Goal: Information Seeking & Learning: Learn about a topic

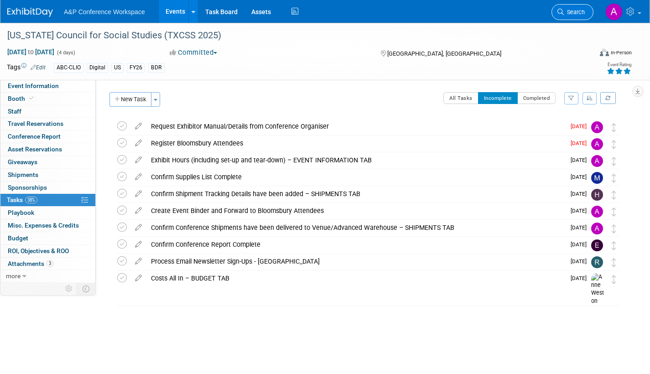
click at [567, 15] on span "Search" at bounding box center [574, 12] width 21 height 7
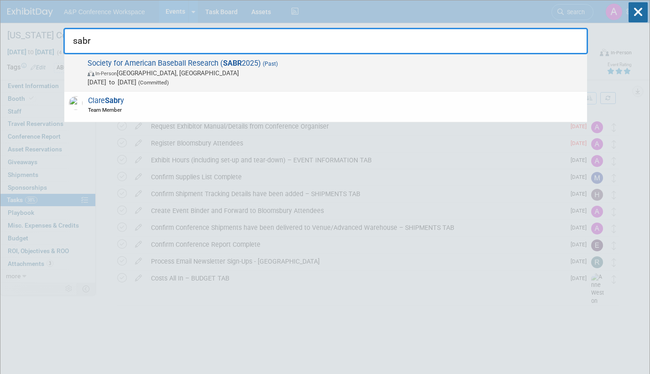
type input "sabr"
click at [268, 87] on div "Society for American Baseball Research ( SABR 2025) (Past) In-Person Irving, TX…" at bounding box center [325, 72] width 523 height 37
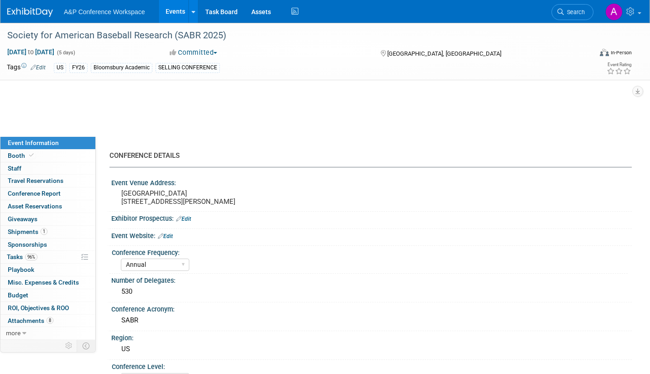
select select "Annual"
select select "Level 1"
select select "In-Person Booth"
select select "Sport & Exercise"
select select "Bloomsbury Academic"
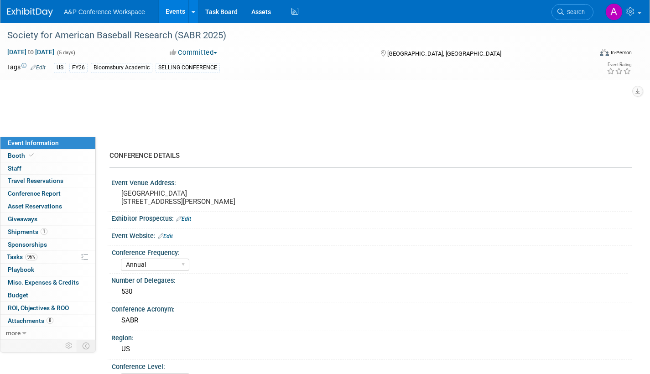
select select "[PERSON_NAME]"
select select "Networking/Commissioning"
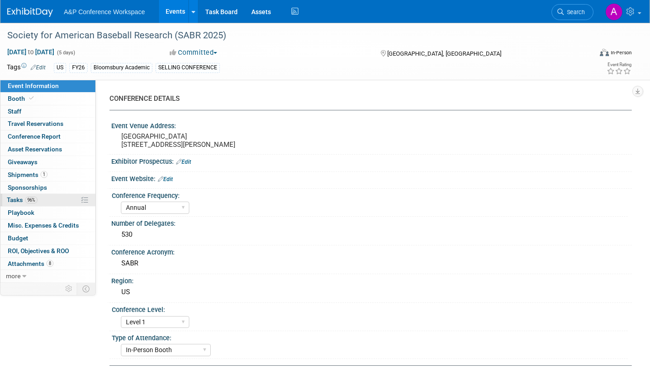
click at [12, 199] on span "Tasks 96%" at bounding box center [22, 199] width 31 height 7
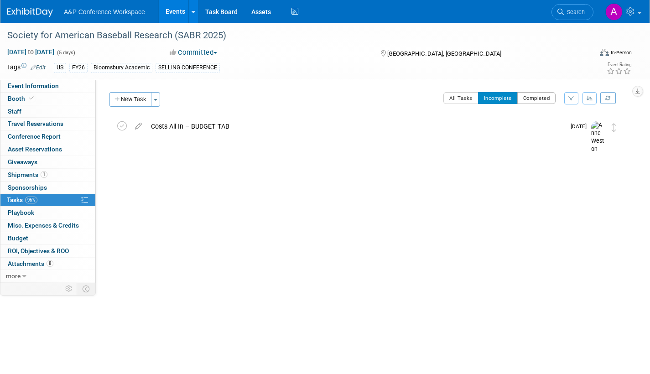
click at [530, 99] on button "Completed" at bounding box center [536, 98] width 39 height 12
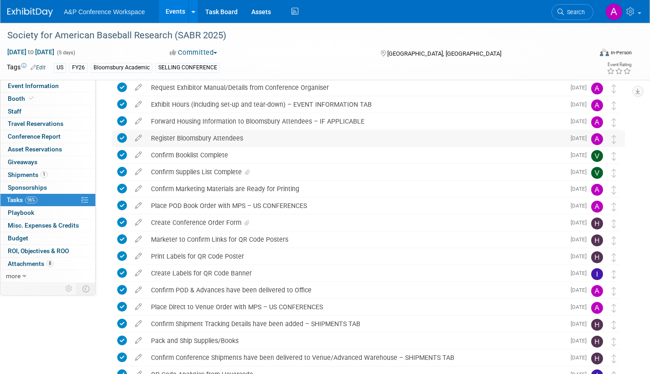
scroll to position [137, 0]
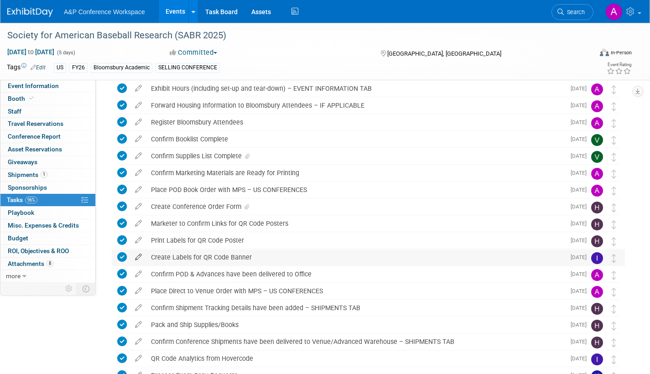
click at [134, 254] on icon at bounding box center [139, 255] width 16 height 11
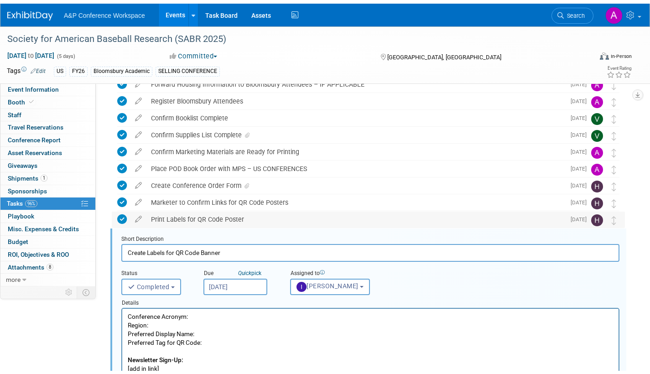
scroll to position [298, 0]
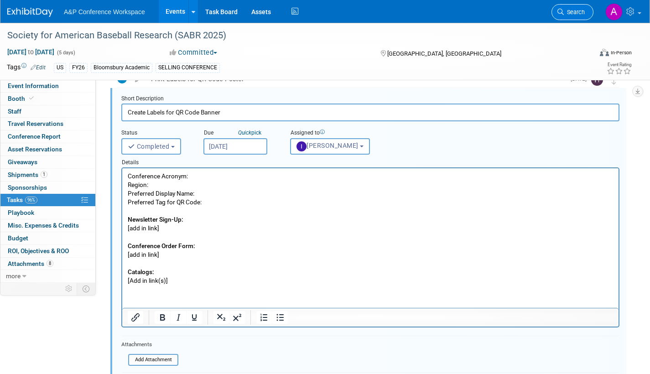
click at [573, 11] on span "Search" at bounding box center [574, 12] width 21 height 7
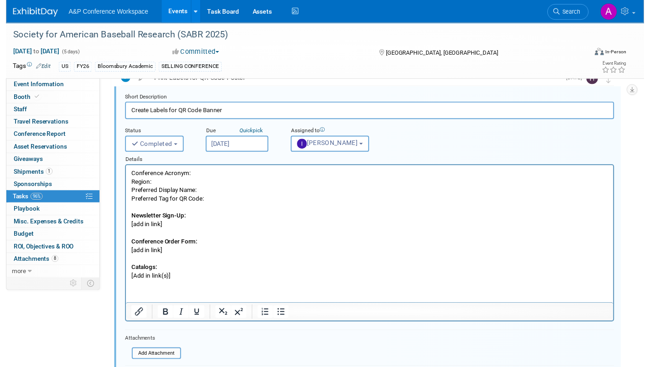
scroll to position [0, 0]
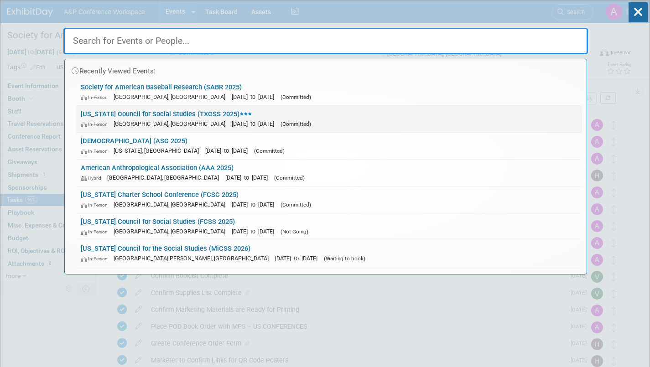
click at [232, 119] on div "In-Person Frisco, TX Oct 31, 2025 to Nov 3, 2025 (Committed)" at bounding box center [329, 124] width 497 height 10
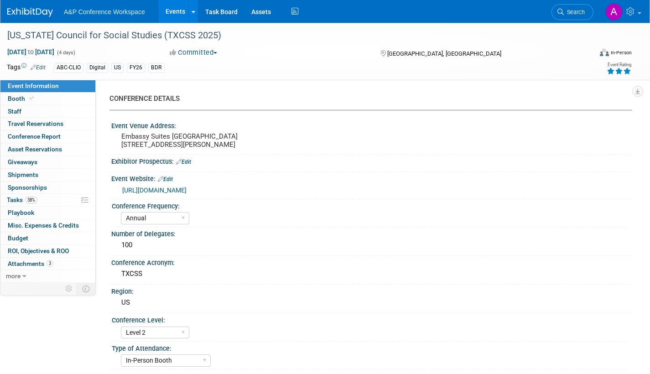
select select "Annual"
select select "Level 2"
select select "In-Person Booth"
select select "Schools"
select select "Bloomsbury Digital Resources"
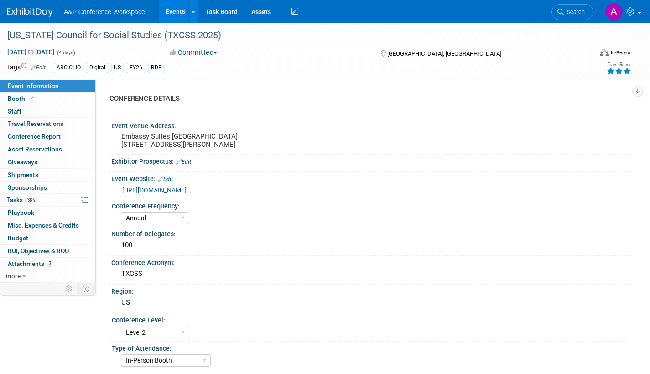
select select "[PERSON_NAME]"
select select "BDR Product Awareness and Trial Generation​"
drag, startPoint x: 575, startPoint y: 13, endPoint x: 570, endPoint y: 13, distance: 5.5
click at [575, 13] on span "Search" at bounding box center [574, 12] width 21 height 7
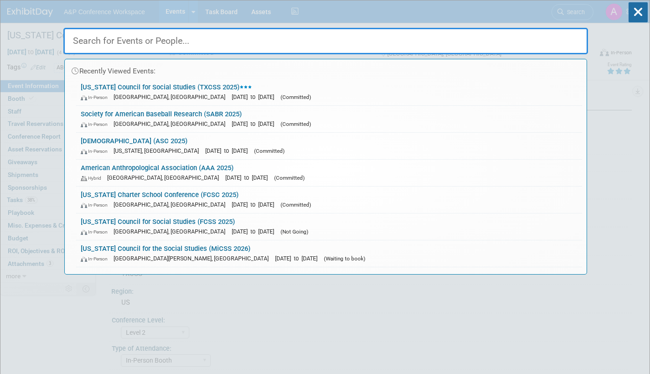
click at [254, 118] on link "Society for American Baseball Research (SABR 2025) In-Person Irving, TX Jun 25,…" at bounding box center [329, 119] width 506 height 26
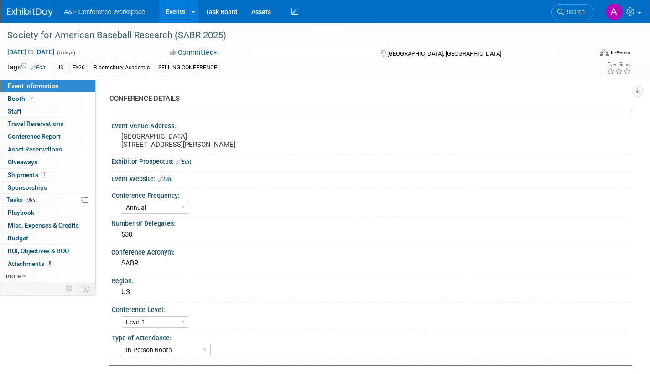
select select "Annual"
select select "Level 1"
select select "In-Person Booth"
select select "Sport & Exercise"
select select "Bloomsbury Academic"
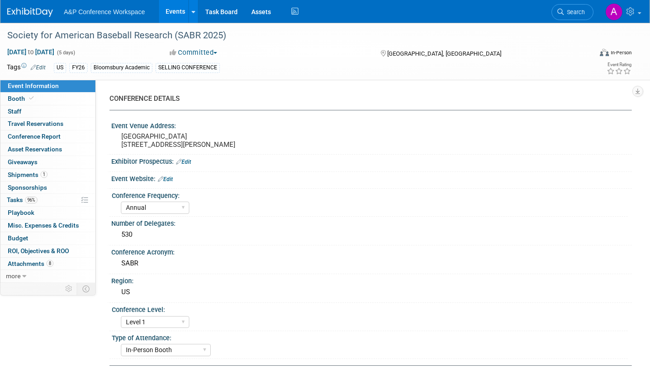
select select "[PERSON_NAME]"
select select "Networking/Commissioning"
click at [13, 200] on span "Tasks 96%" at bounding box center [22, 199] width 31 height 7
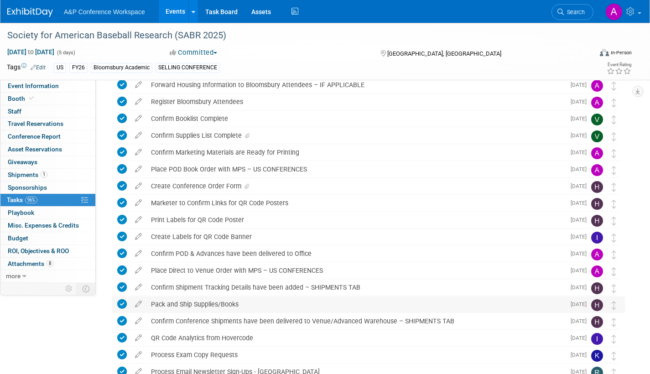
scroll to position [137, 0]
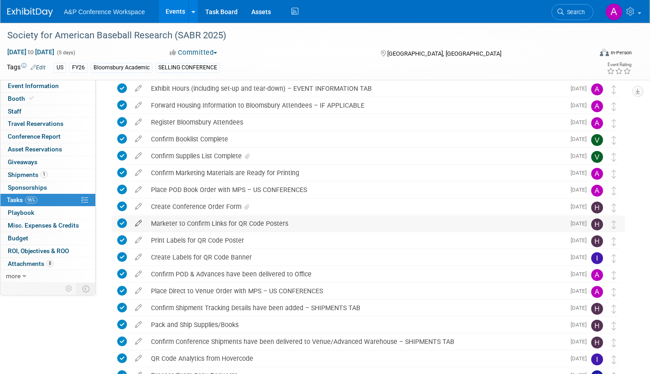
click at [138, 221] on icon at bounding box center [139, 221] width 16 height 11
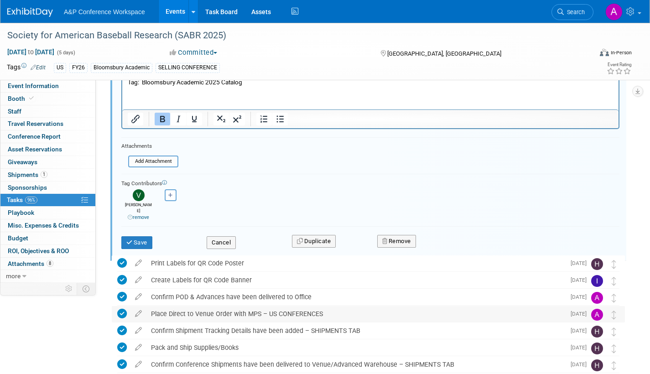
scroll to position [493, 0]
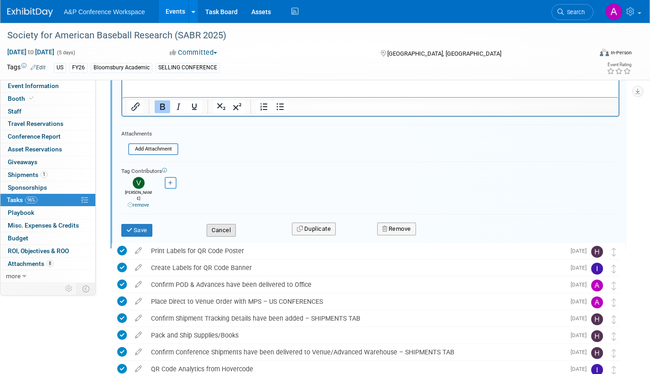
click at [228, 224] on button "Cancel" at bounding box center [221, 230] width 29 height 13
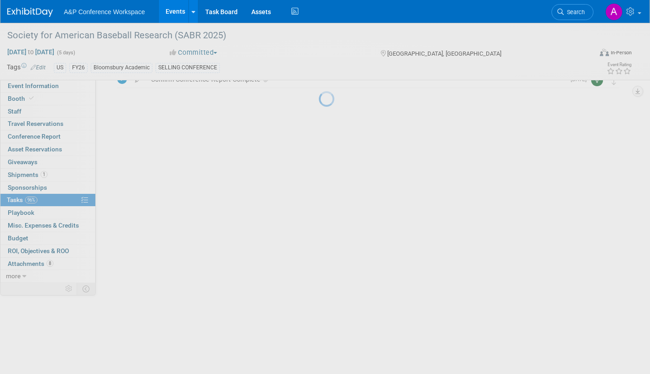
scroll to position [237, 0]
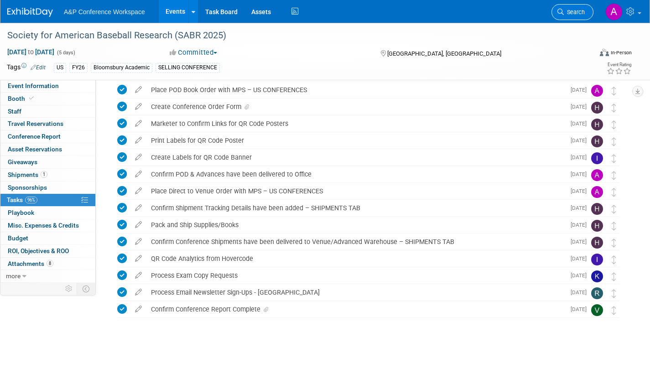
click at [570, 9] on span "Search" at bounding box center [574, 12] width 21 height 7
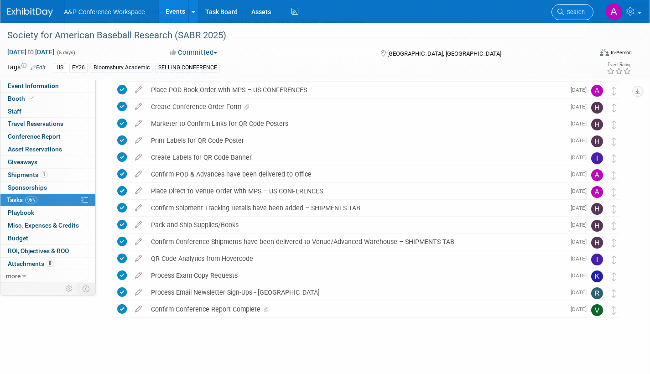
scroll to position [0, 0]
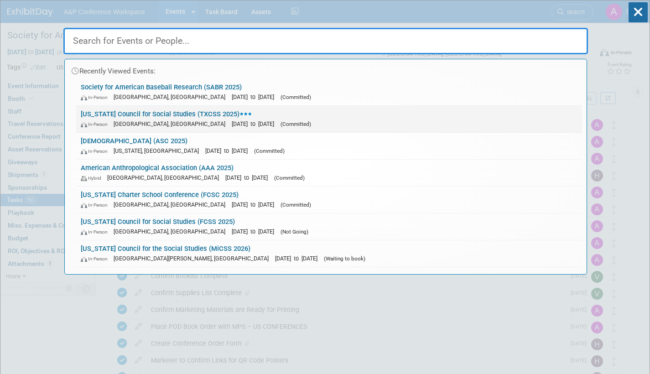
click at [219, 115] on link "Texas Council for Social Studies (TXCSS 2025) In-Person Frisco, TX Oct 31, 2025…" at bounding box center [329, 119] width 506 height 26
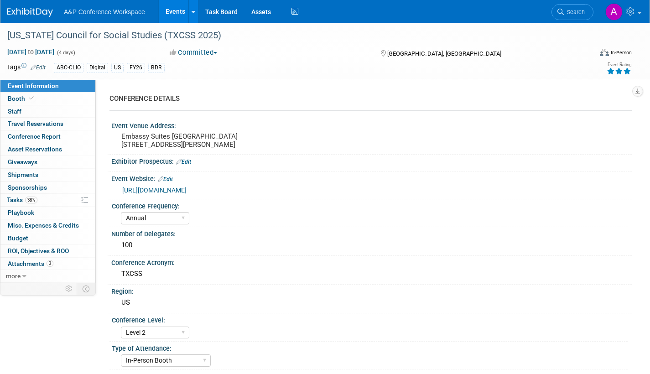
select select "Annual"
select select "Level 2"
select select "In-Person Booth"
select select "Schools"
select select "Bloomsbury Digital Resources"
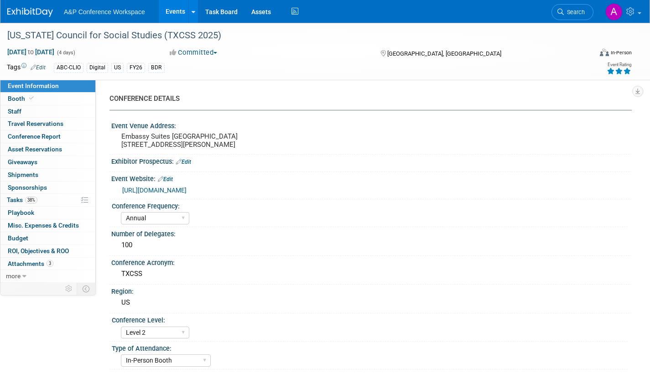
select select "[PERSON_NAME]"
select select "BDR Product Awareness and Trial Generation​"
click at [567, 14] on span "Search" at bounding box center [574, 12] width 21 height 7
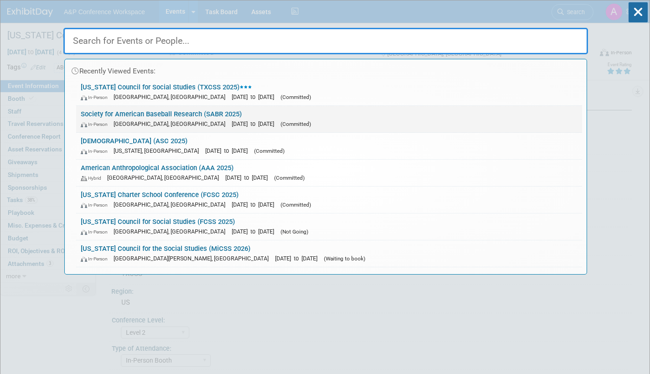
click at [240, 118] on link "Society for American Baseball Research (SABR 2025) In-Person Irving, TX Jun 25,…" at bounding box center [329, 119] width 506 height 26
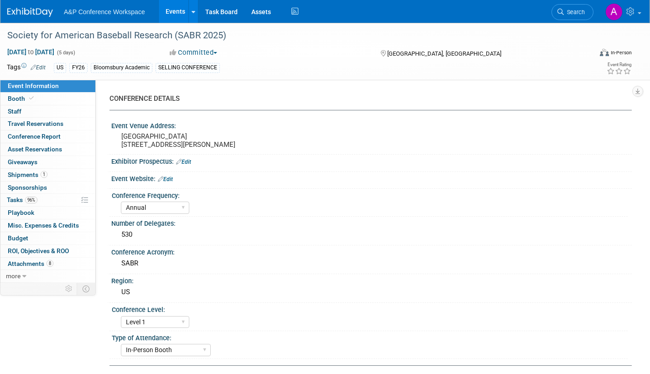
select select "Annual"
select select "Level 1"
select select "In-Person Booth"
select select "Sport & Exercise"
select select "Bloomsbury Academic"
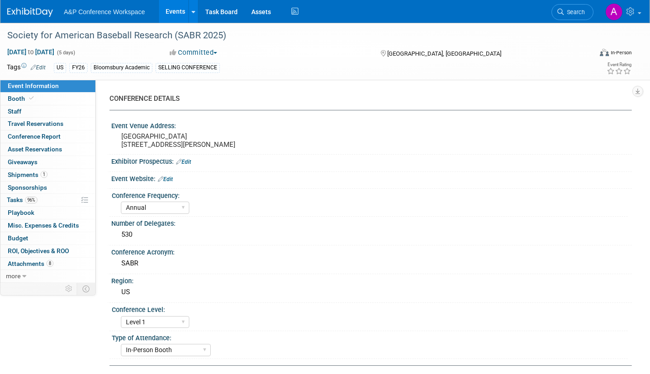
select select "[PERSON_NAME]"
select select "Networking/Commissioning"
click at [21, 263] on span "Attachments 8" at bounding box center [31, 263] width 46 height 7
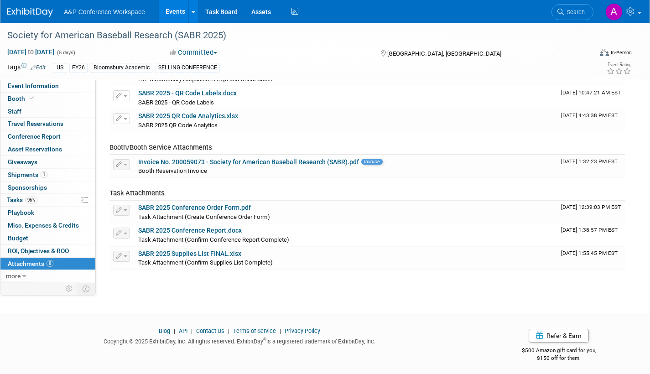
scroll to position [98, 0]
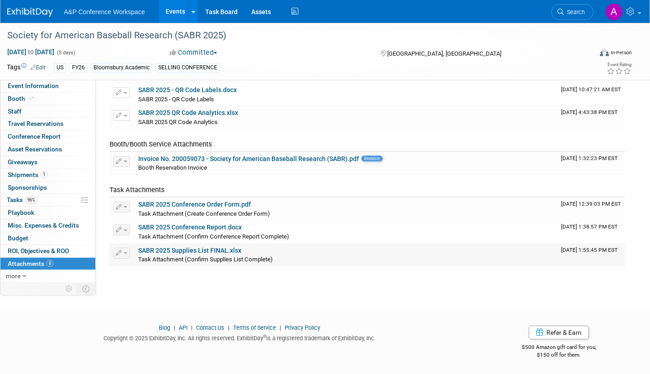
click at [190, 251] on link "SABR 2025 Supplies List FINAL.xlsx" at bounding box center [189, 250] width 103 height 7
click at [577, 12] on span "Search" at bounding box center [574, 12] width 21 height 7
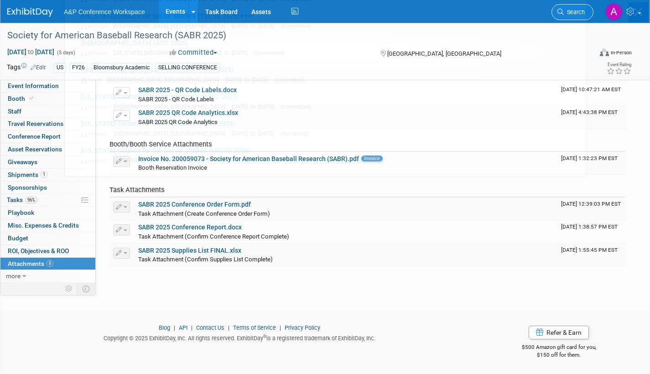
scroll to position [0, 0]
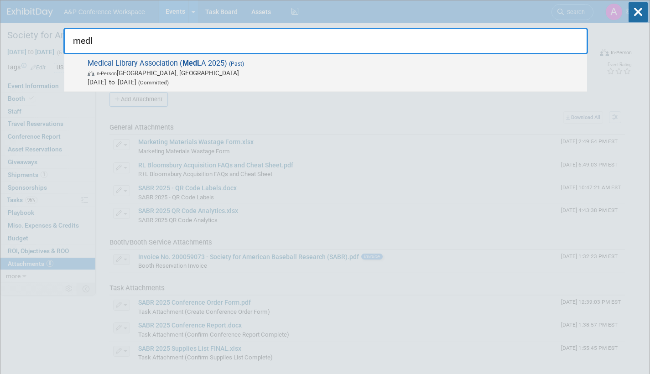
type input "medl"
click at [246, 74] on span "In-Person Pittsburgh, PA" at bounding box center [335, 72] width 495 height 9
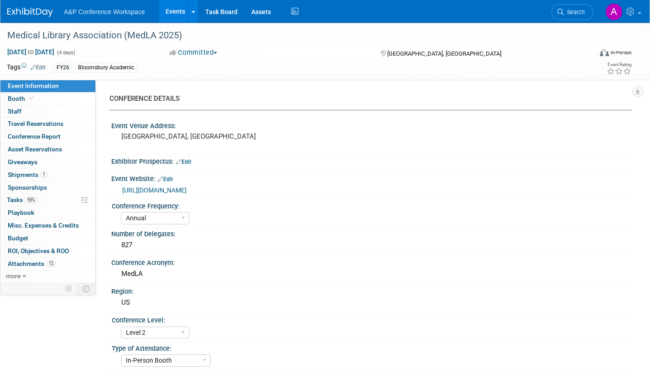
select select "Annual"
select select "Level 2"
select select "In-Person Booth"
select select "Libraries"
select select "Rowman"
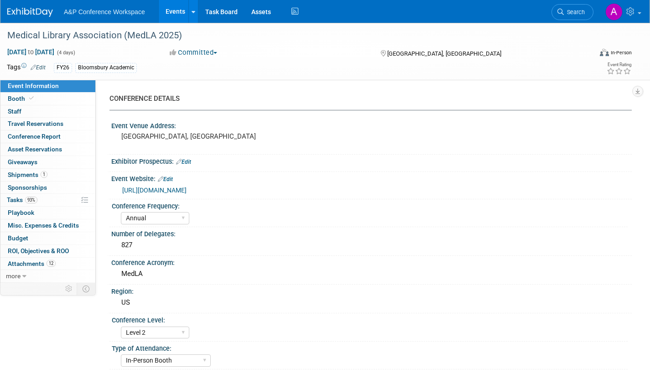
select select "[PERSON_NAME]"
select select "Networking/Commissioning"
click at [20, 262] on span "Attachments 12" at bounding box center [32, 263] width 48 height 7
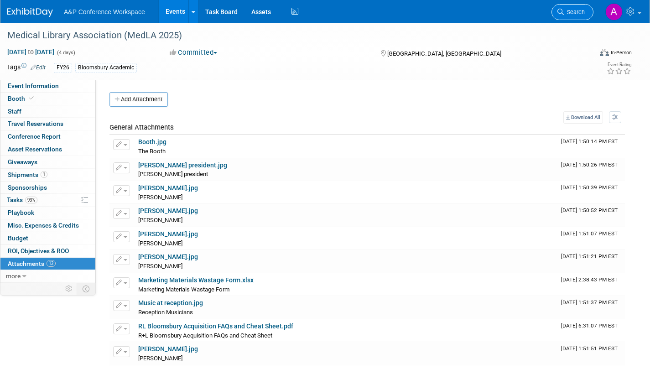
click at [573, 12] on span "Search" at bounding box center [574, 12] width 21 height 7
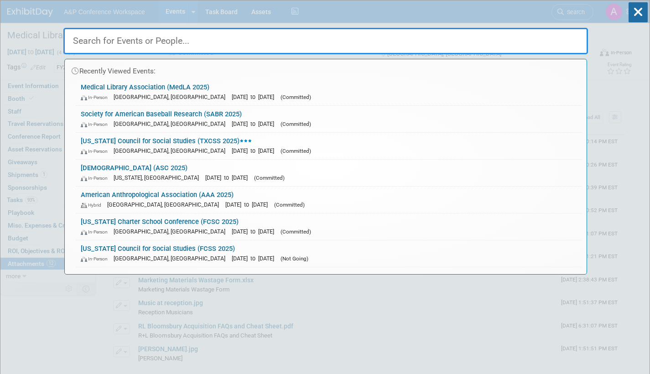
click at [209, 43] on input "text" at bounding box center [325, 41] width 525 height 26
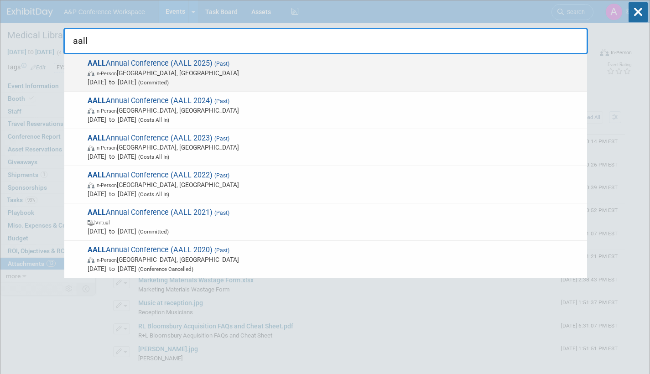
type input "aall"
click at [154, 71] on span "In-Person Portland, OR" at bounding box center [335, 72] width 495 height 9
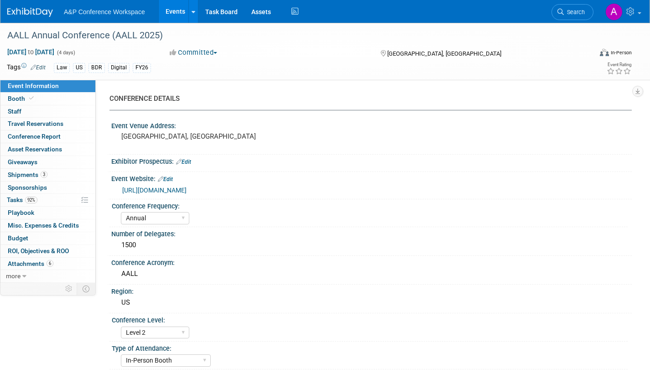
select select "Annual"
select select "Level 2"
select select "In-Person Booth"
select select "Libraries"
select select "Bloomsbury Digital Resources"
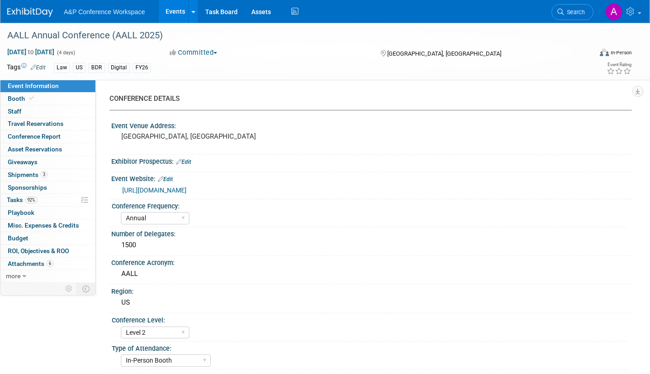
select select "[PERSON_NAME]"
select select "BDR Product Awareness and Trial Generation​"
click at [12, 263] on span "Attachments 6" at bounding box center [31, 263] width 46 height 7
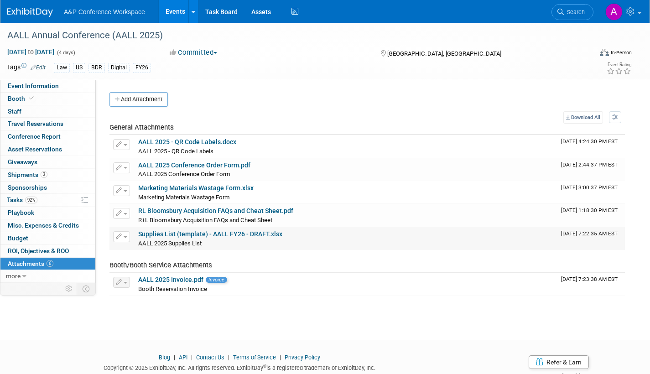
click at [221, 236] on link "Supplies List (template) - AALL FY26 - DRAFT.xlsx" at bounding box center [210, 233] width 144 height 7
click at [579, 12] on span "Search" at bounding box center [574, 12] width 21 height 7
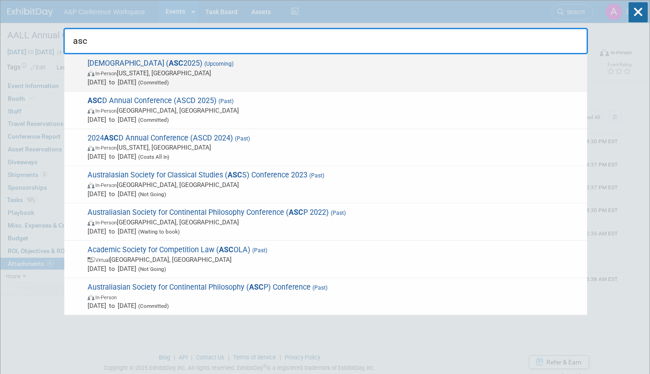
type input "asc"
click at [220, 76] on span "In-Person Washington, DC" at bounding box center [335, 72] width 495 height 9
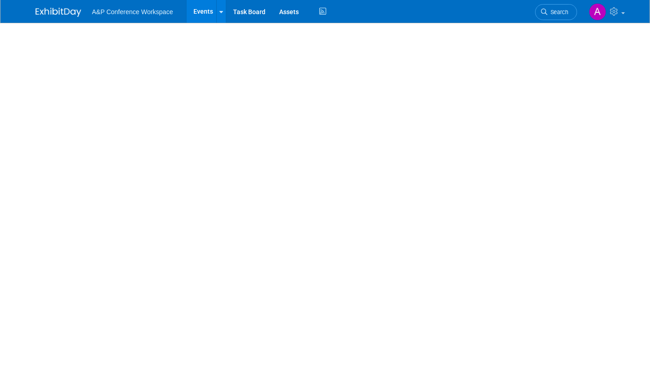
select select "Annual"
select select "Level 2"
select select "In-Person Booth"
select select "Criminology"
select select "Bloomsbury Academic"
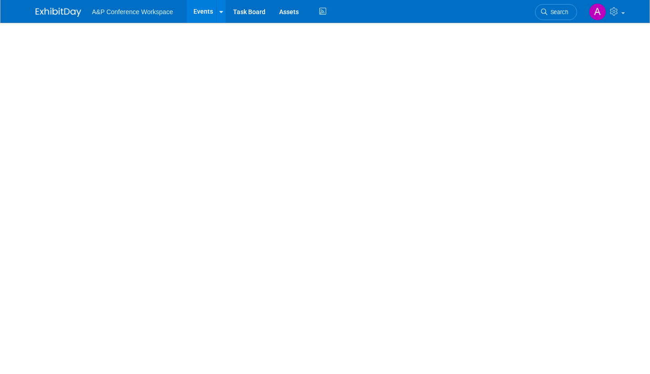
select select "[PERSON_NAME]"
select select "Networking/Commissioning"
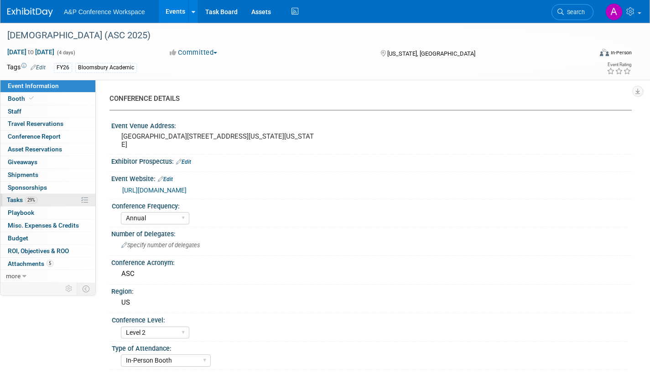
click at [13, 200] on span "Tasks 29%" at bounding box center [22, 199] width 31 height 7
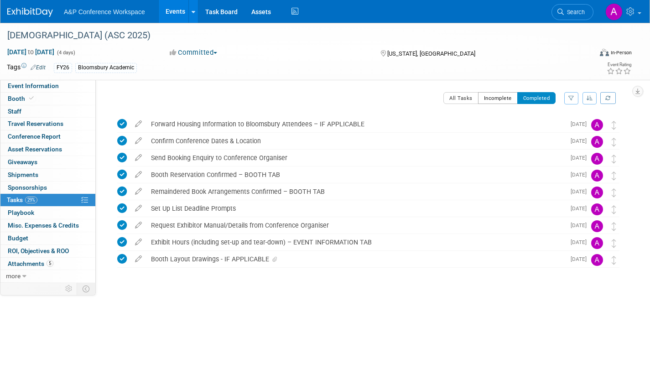
click at [501, 99] on button "Incomplete" at bounding box center [498, 98] width 40 height 12
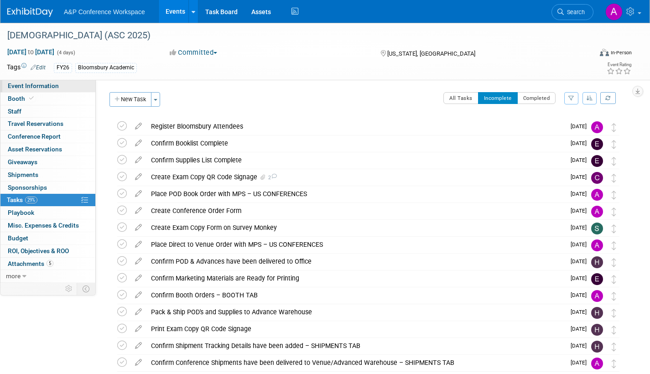
click at [40, 86] on span "Event Information" at bounding box center [33, 85] width 51 height 7
select select "Annual"
select select "Level 2"
select select "In-Person Booth"
select select "Criminology"
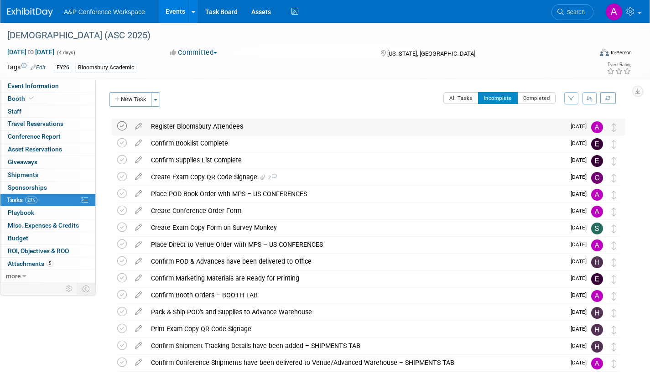
select select "Bloomsbury Academic"
select select "[PERSON_NAME]"
select select "Networking/Commissioning"
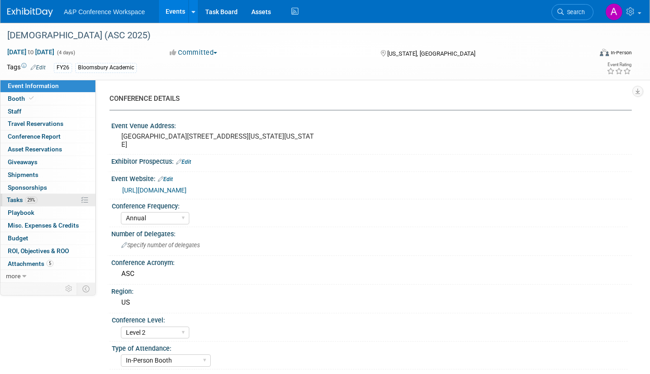
click at [11, 197] on span "Tasks 29%" at bounding box center [22, 199] width 31 height 7
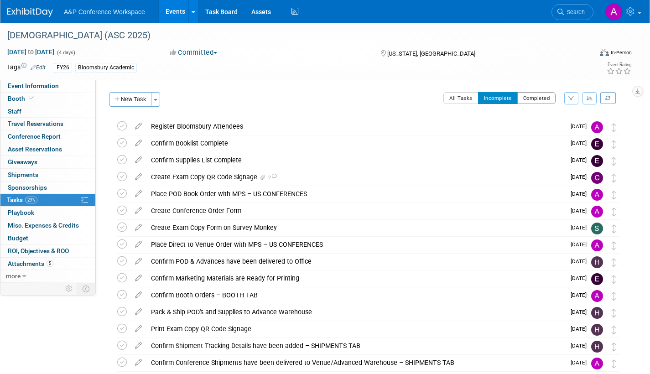
click at [545, 98] on button "Completed" at bounding box center [536, 98] width 39 height 12
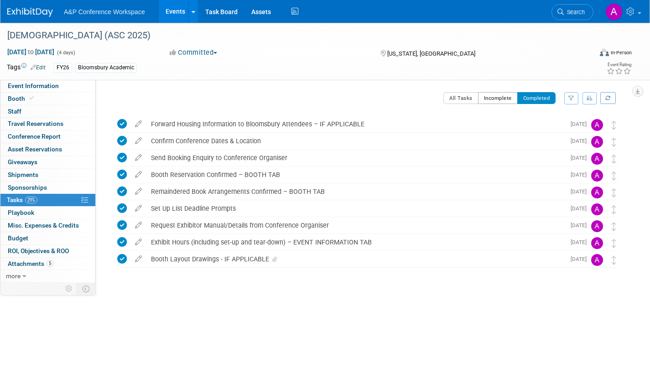
click at [499, 96] on button "Incomplete" at bounding box center [498, 98] width 40 height 12
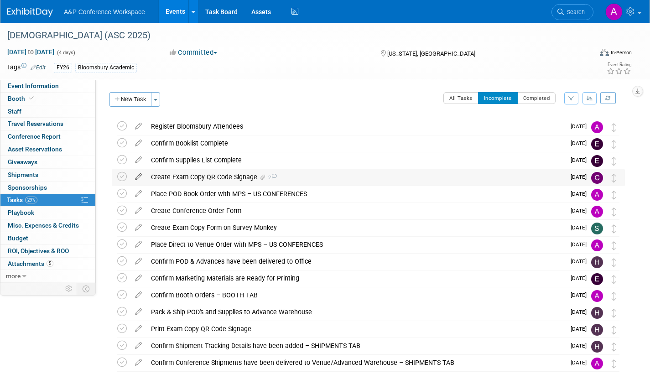
click at [138, 174] on icon at bounding box center [139, 174] width 16 height 11
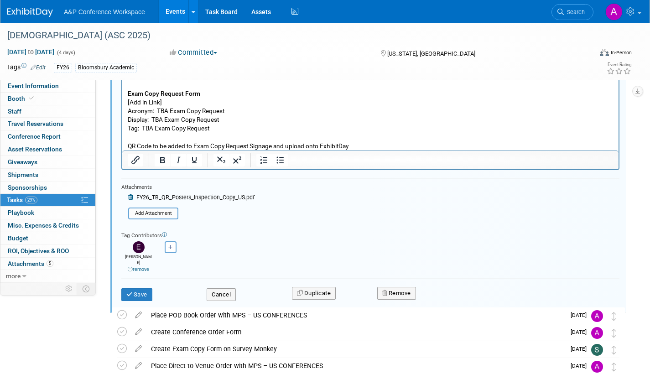
scroll to position [183, 0]
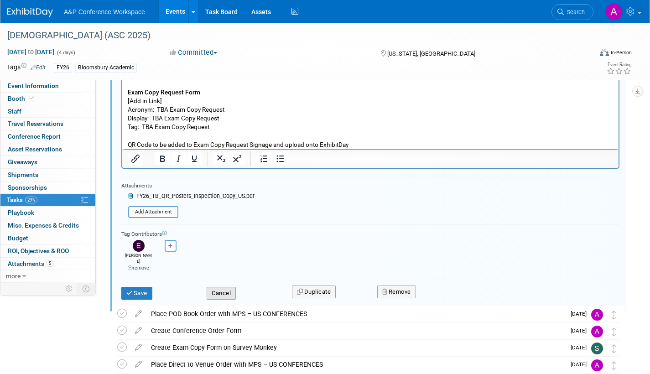
click at [225, 287] on button "Cancel" at bounding box center [221, 293] width 29 height 13
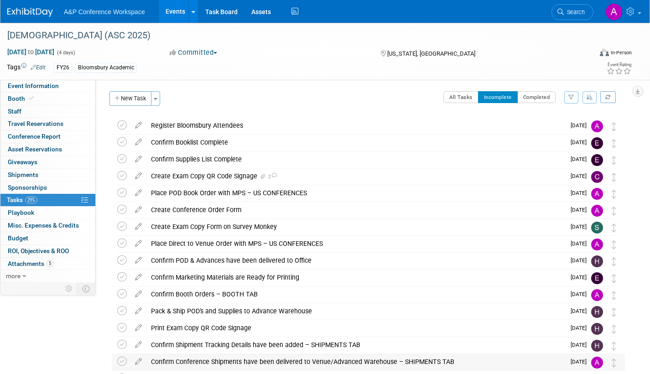
scroll to position [0, 0]
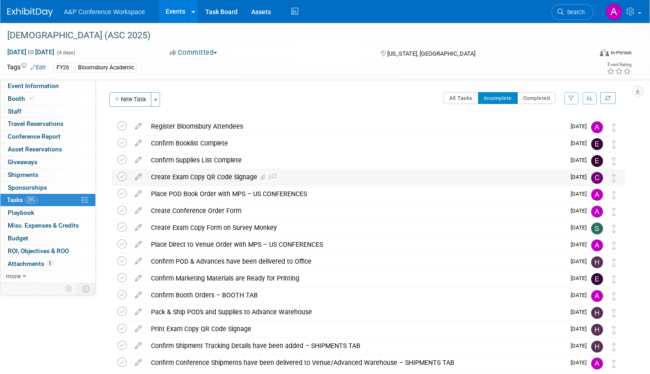
click at [263, 179] on icon at bounding box center [263, 177] width 5 height 5
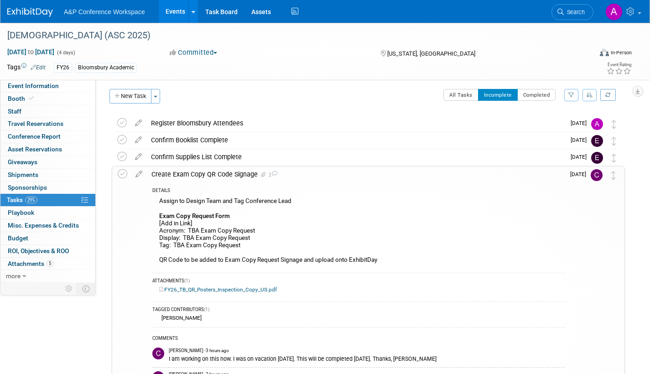
scroll to position [137, 0]
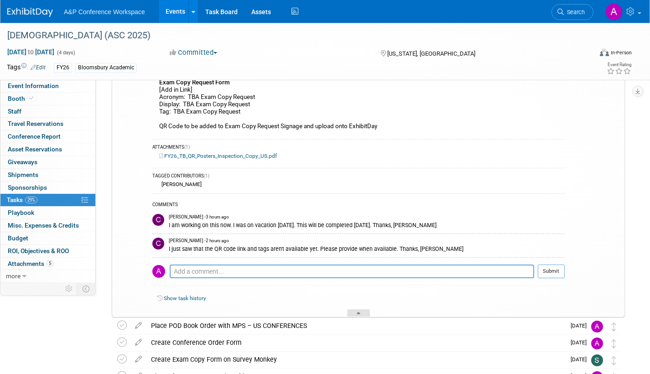
click at [360, 314] on icon at bounding box center [359, 314] width 4 height 5
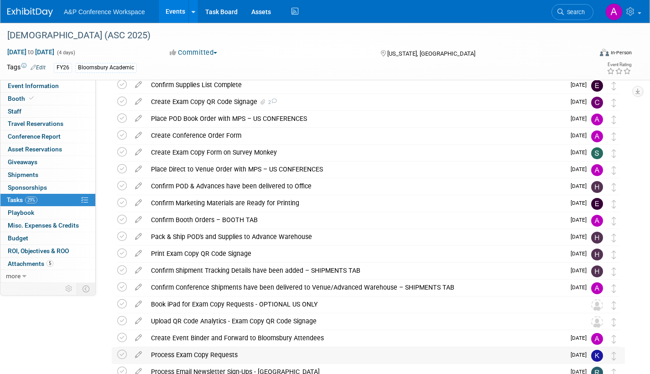
scroll to position [0, 0]
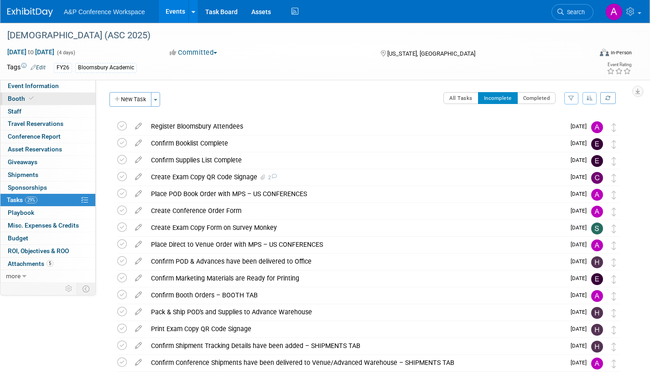
click at [11, 97] on span "Booth" at bounding box center [22, 98] width 28 height 7
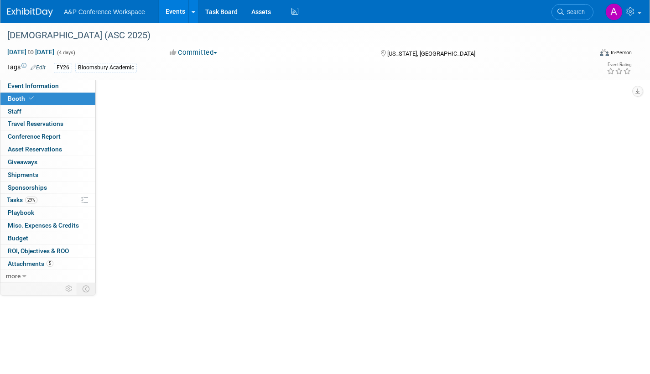
select select "RLKP"
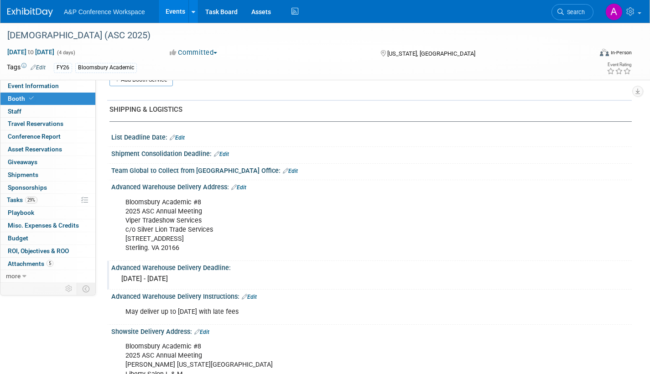
scroll to position [411, 0]
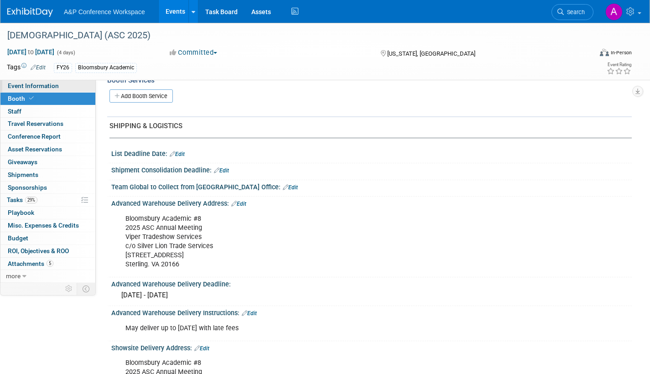
click at [52, 84] on span "Event Information" at bounding box center [33, 85] width 51 height 7
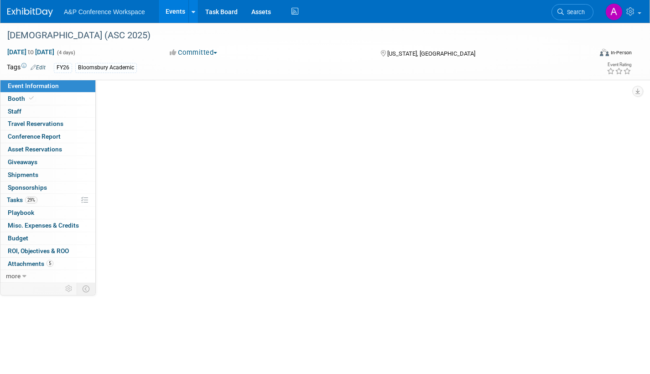
scroll to position [0, 0]
select select "Annual"
select select "Level 2"
select select "In-Person Booth"
select select "Criminology"
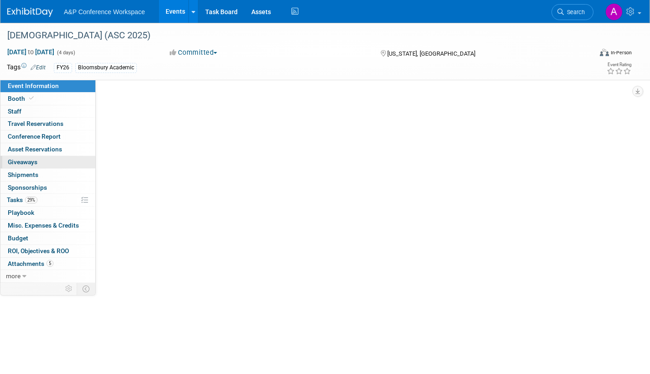
select select "Bloomsbury Academic"
select select "[PERSON_NAME]"
select select "Networking/Commissioning"
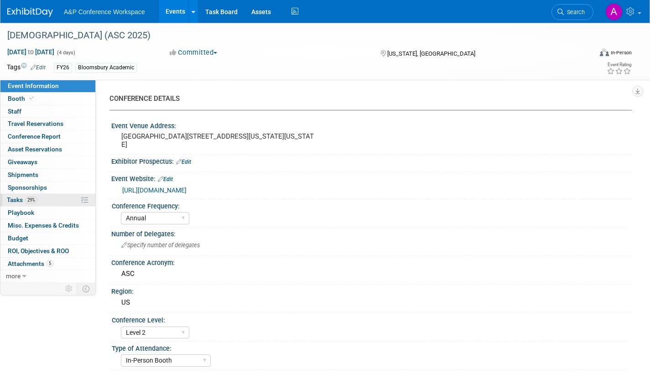
click at [13, 194] on link "29% Tasks 29%" at bounding box center [47, 200] width 95 height 12
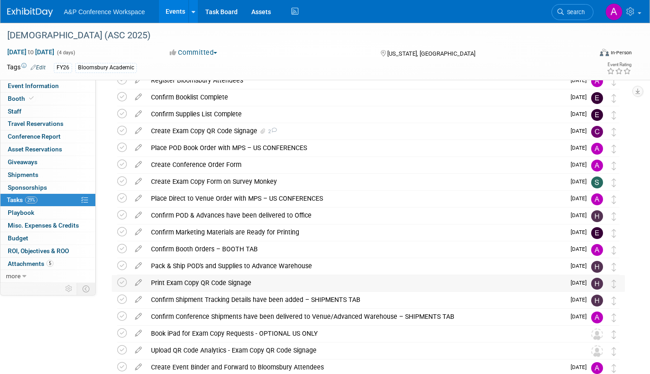
scroll to position [46, 0]
click at [266, 130] on div "Create Exam Copy QR Code Signage 2" at bounding box center [355, 132] width 419 height 16
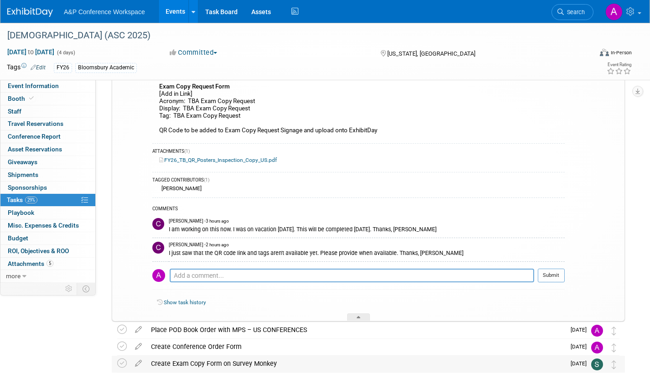
scroll to position [228, 0]
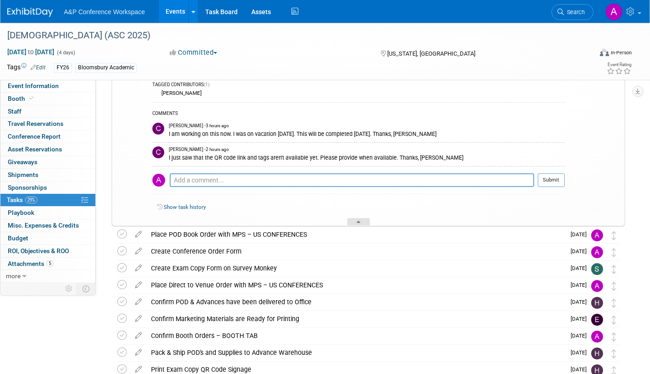
click at [360, 223] on icon at bounding box center [359, 223] width 4 height 5
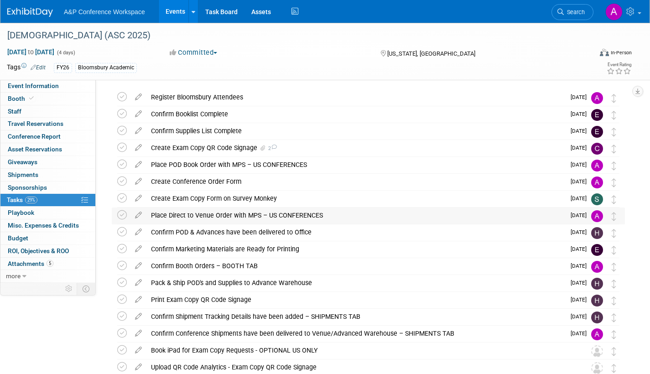
scroll to position [0, 0]
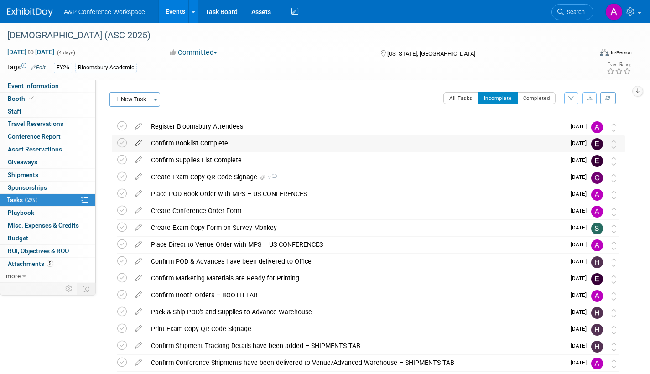
click at [139, 140] on icon at bounding box center [139, 141] width 16 height 11
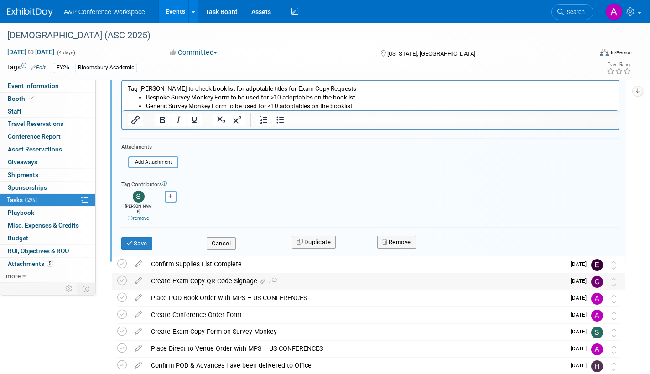
scroll to position [139, 0]
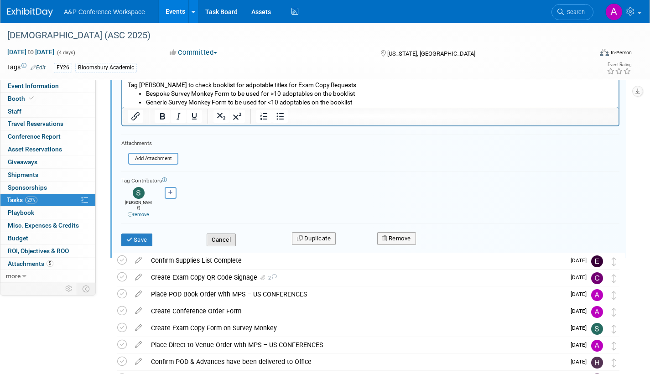
click at [223, 235] on button "Cancel" at bounding box center [221, 240] width 29 height 13
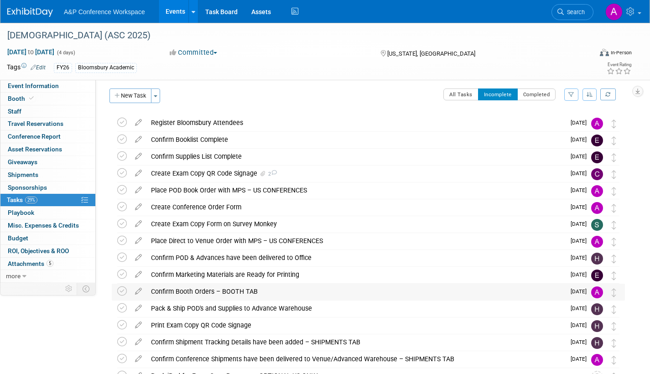
scroll to position [2, 0]
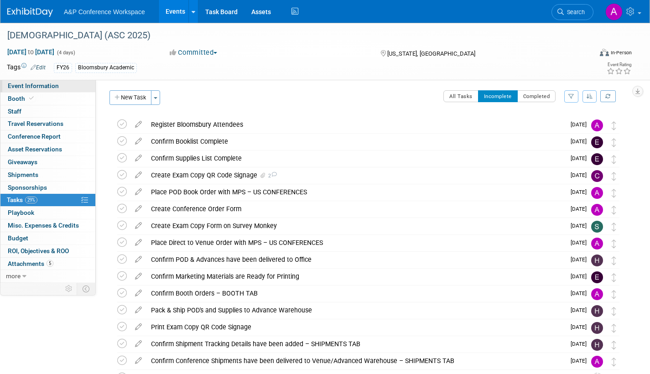
click at [44, 86] on span "Event Information" at bounding box center [33, 85] width 51 height 7
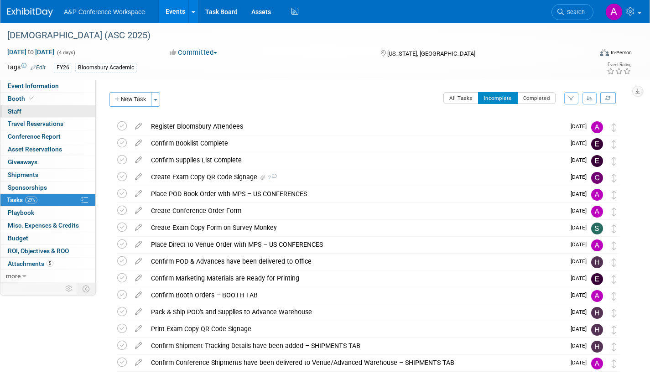
select select "Annual"
select select "Level 2"
select select "In-Person Booth"
select select "Criminology"
select select "Bloomsbury Academic"
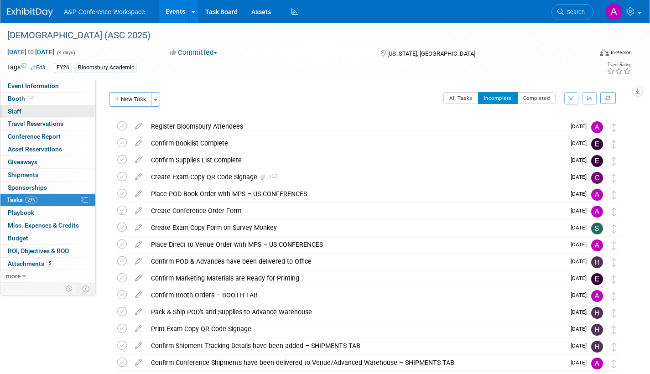
select select "[PERSON_NAME]"
select select "Networking/Commissioning"
